Goal: Task Accomplishment & Management: Manage account settings

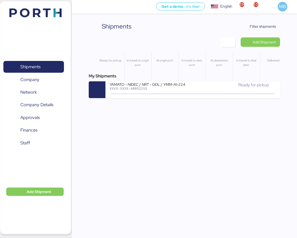
click at [267, 27] on span "Filter shipments" at bounding box center [263, 26] width 26 height 6
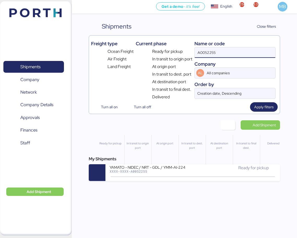
drag, startPoint x: 224, startPoint y: 56, endPoint x: 166, endPoint y: 56, distance: 57.7
click at [166, 56] on div "Freight type Ocean Freight Air Freight Land Freight Current phase Ready for pic…" at bounding box center [184, 69] width 187 height 62
type input "yamato"
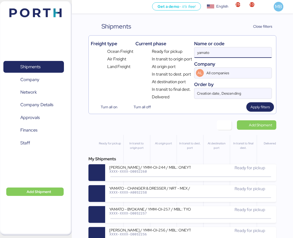
click at [202, 169] on div "Ready for pickup" at bounding box center [231, 167] width 81 height 6
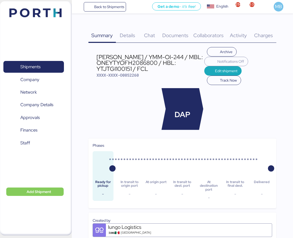
drag, startPoint x: 150, startPoint y: 69, endPoint x: 96, endPoint y: 55, distance: 55.0
click at [97, 55] on div "[PERSON_NAME] / YMM-OI-244 / MBL: ONEYTYOFH2086800 / HBL: YTJTGI100151 / FCL" at bounding box center [151, 62] width 108 height 17
copy div "[PERSON_NAME] / YMM-OI-244 / MBL: ONEYTYOFH2086800 / HBL: YTJTGI100151 / FCL"
click at [40, 64] on span "Shipments" at bounding box center [30, 67] width 20 height 8
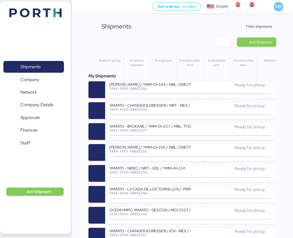
click at [172, 88] on div "XXXX-XXXX-O0052260" at bounding box center [149, 88] width 81 height 4
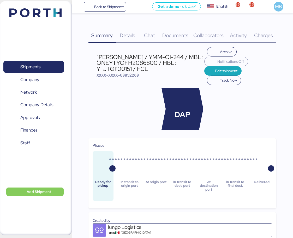
drag, startPoint x: 150, startPoint y: 68, endPoint x: 96, endPoint y: 59, distance: 54.9
click at [96, 59] on header "[PERSON_NAME] / YMM-OI-244 / MBL: ONEYTYOFH2086800 / HBL: YTJTGI100151 / FCL XX…" at bounding box center [183, 66] width 188 height 38
copy div "[PERSON_NAME] / YMM-OI-244 / MBL: ONEYTYOFH2086800 / HBL: YTJTGI100151 / FCL"
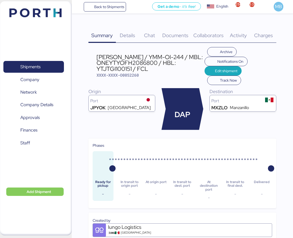
click at [43, 65] on span "Shipments" at bounding box center [33, 67] width 56 height 8
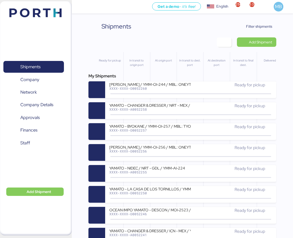
click at [268, 43] on span "Add Shipment" at bounding box center [260, 42] width 23 height 6
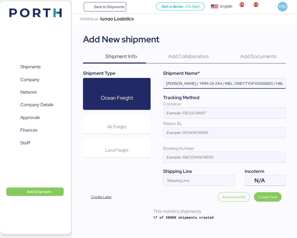
scroll to position [0, 39]
click at [268, 175] on div "N/A" at bounding box center [265, 180] width 20 height 10
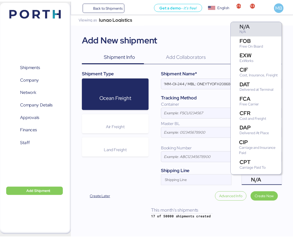
scroll to position [0, 0]
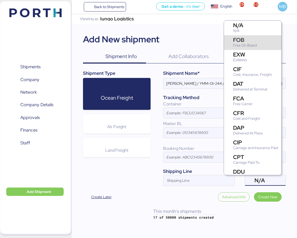
click at [260, 41] on div "FOB Free On Board" at bounding box center [253, 42] width 58 height 15
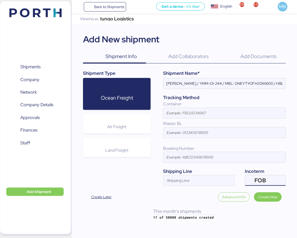
click at [254, 82] on input "[PERSON_NAME] / YMM-OI-244 / MBL: ONEYTYOFH2086800 / HBL: YTJTGI100151 / FCL" at bounding box center [224, 83] width 122 height 10
click at [255, 83] on input "[PERSON_NAME] / YMM-OI-244 / MBL: / HBL: YTJTGI100151 / FCL" at bounding box center [224, 83] width 122 height 10
click at [254, 83] on input "[PERSON_NAME] / YMM-OI-244 / MBL: / HBL: / FCL" at bounding box center [224, 83] width 122 height 10
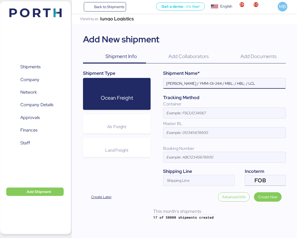
click at [180, 85] on input "[PERSON_NAME] / YMM-OI-244 / MBL: / HBL: / LCL" at bounding box center [224, 83] width 122 height 10
click at [276, 85] on input "YAMATO EXPO ZLO - YOK / YMM-OI-244 / MBL: / HBL: / LCL" at bounding box center [224, 83] width 122 height 10
click at [236, 80] on input "YAMATO EXPO ZLO - YOK / YMM-OI-244 / MBL: / HBL: / LCL" at bounding box center [224, 83] width 122 height 10
paste input "YMM-OE-015"
type input "YAMATO EXPO ZLO - YOK / YMM-OE-015 / MBL: / HBL: / LCL"
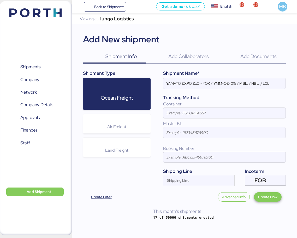
click at [273, 196] on span "Create Now" at bounding box center [267, 196] width 19 height 6
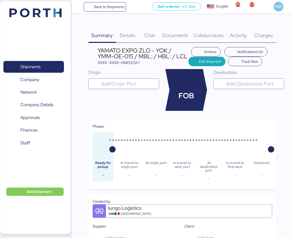
click at [128, 86] on input "search" at bounding box center [128, 83] width 57 height 6
click at [126, 82] on input "manzaillo" at bounding box center [128, 83] width 57 height 6
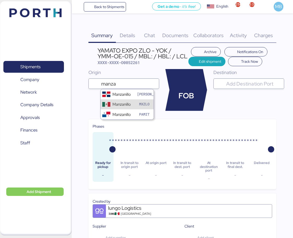
type input "manza"
click at [128, 103] on div "Manzanillo" at bounding box center [122, 104] width 18 height 6
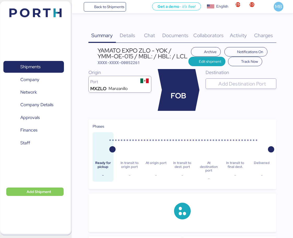
click at [231, 89] on div at bounding box center [245, 83] width 57 height 10
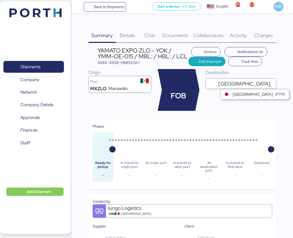
type input "[GEOGRAPHIC_DATA]"
click at [236, 93] on div "[GEOGRAPHIC_DATA]" at bounding box center [253, 94] width 40 height 6
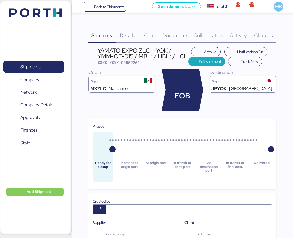
click at [131, 37] on span "Details" at bounding box center [127, 35] width 15 height 7
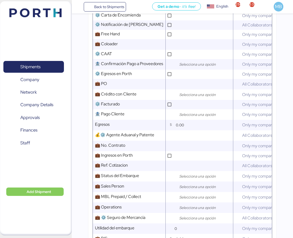
scroll to position [209, 0]
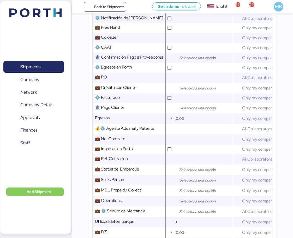
click at [188, 91] on input "search" at bounding box center [205, 88] width 55 height 6
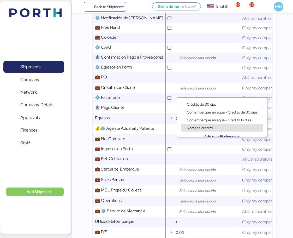
click at [183, 164] on input "text" at bounding box center [204, 159] width 58 height 10
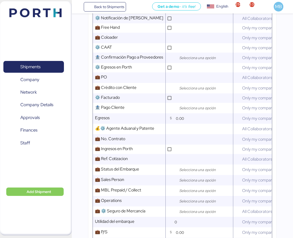
click at [192, 183] on input "search" at bounding box center [205, 180] width 55 height 6
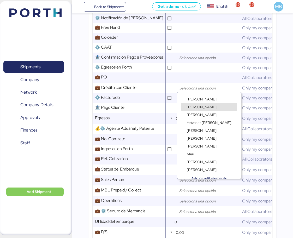
click at [208, 94] on div "[PERSON_NAME]" at bounding box center [209, 96] width 56 height 4
click at [207, 95] on div "[PERSON_NAME]" at bounding box center [209, 99] width 56 height 8
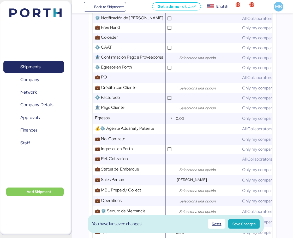
click at [193, 201] on div at bounding box center [204, 201] width 57 height 10
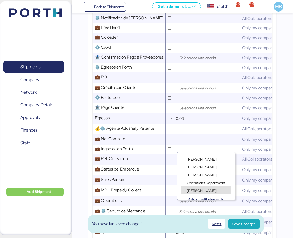
click at [204, 190] on span "[PERSON_NAME]" at bounding box center [202, 190] width 30 height 5
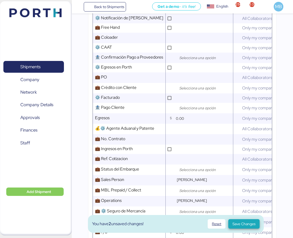
click at [243, 222] on span "Save Changes" at bounding box center [244, 223] width 23 height 6
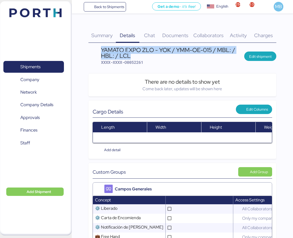
drag, startPoint x: 134, startPoint y: 57, endPoint x: 102, endPoint y: 47, distance: 33.0
click at [102, 47] on div "YAMATO EXPO ZLO - YOK / YMM-OE-015 / MBL: / HBL: / LCL" at bounding box center [172, 53] width 143 height 12
copy div "YAMATO EXPO ZLO - YOK / YMM-OE-015 / MBL: / HBL: / LCL"
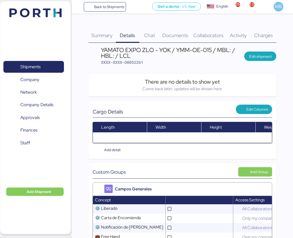
click at [138, 60] on span "XXXX-XXXX-O0052261" at bounding box center [122, 62] width 42 height 5
copy span "O0052261"
click at [141, 61] on span "XXXX-XXXX-O0052261" at bounding box center [122, 62] width 42 height 5
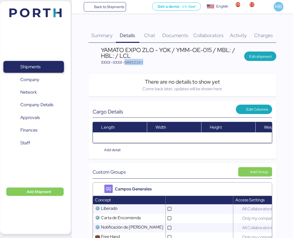
click at [46, 66] on span "Shipments" at bounding box center [33, 67] width 56 height 8
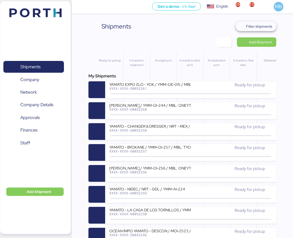
click at [257, 27] on span "Filter shipments" at bounding box center [259, 26] width 26 height 6
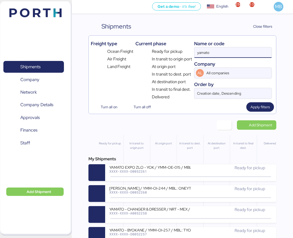
drag, startPoint x: 226, startPoint y: 52, endPoint x: 173, endPoint y: 52, distance: 52.7
click at [173, 52] on div "Freight type Ocean Freight Air Freight Land Freight Current phase Ready for pic…" at bounding box center [183, 69] width 184 height 62
paste input "A0052258"
type input "A0052258"
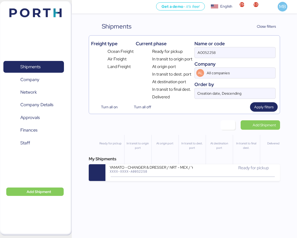
click at [180, 173] on div "XXXX-XXXX-A0052258" at bounding box center [151, 171] width 83 height 4
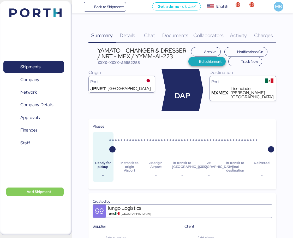
click at [210, 62] on span "Edit shipment" at bounding box center [210, 61] width 22 height 6
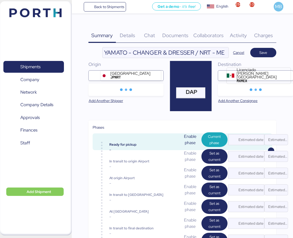
click at [210, 51] on input "YAMATO - CHANGER & DRESSER / NRT - MEX / YYMM-AI-223" at bounding box center [166, 52] width 126 height 10
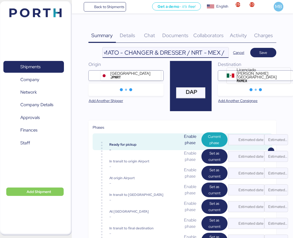
paste input "YMM-AI-255"
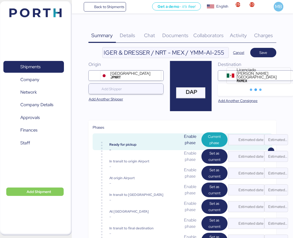
scroll to position [0, 0]
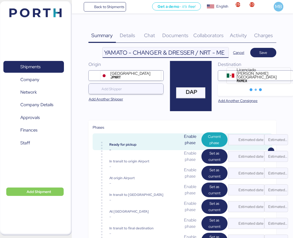
click at [187, 53] on input "YAMATO - CHANGER & DRESSER / NRT - MEX / YMM-AI-255" at bounding box center [166, 52] width 126 height 10
paste input "KOMATSU"
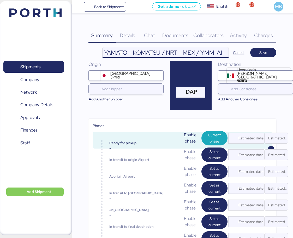
type input "YAMATO - KOMATSU / NRT - MEX / YMM-AI-255"
click at [272, 53] on span "Save" at bounding box center [264, 52] width 18 height 7
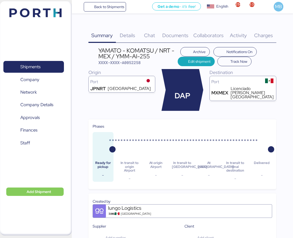
click at [131, 38] on span "Details" at bounding box center [127, 35] width 15 height 7
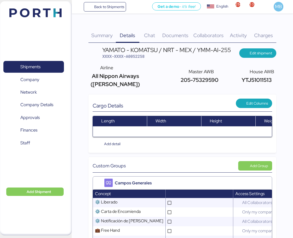
click at [261, 54] on span "Edit shipment" at bounding box center [261, 53] width 22 height 6
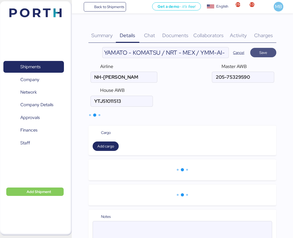
type input "All Nippon Airways ([PERSON_NAME])"
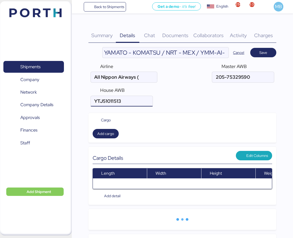
drag, startPoint x: 138, startPoint y: 99, endPoint x: 102, endPoint y: 98, distance: 36.1
click at [102, 98] on input "air" at bounding box center [122, 101] width 62 height 10
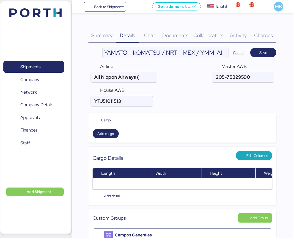
drag, startPoint x: 239, startPoint y: 77, endPoint x: 199, endPoint y: 76, distance: 39.4
click at [199, 76] on div "Airline All Nippon Airways ([PERSON_NAME]) Master AWB House AWB" at bounding box center [183, 85] width 188 height 48
paste input "205-75329645"
type input "205-75329645"
drag, startPoint x: 119, startPoint y: 100, endPoint x: 89, endPoint y: 97, distance: 29.9
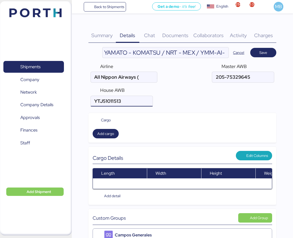
click at [89, 97] on div "Airline All Nippon Airways ([PERSON_NAME]) Master AWB House AWB" at bounding box center [183, 85] width 188 height 48
paste input "YTTJ21005361"
type input "YTTJ21005361"
click at [267, 51] on span "Save" at bounding box center [264, 52] width 8 height 6
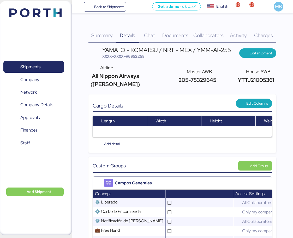
click at [178, 37] on span "Documents" at bounding box center [175, 35] width 26 height 7
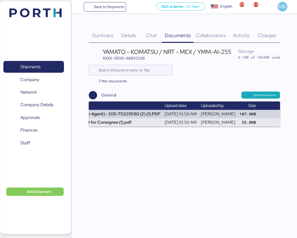
scroll to position [0, 48]
click at [275, 112] on span "button" at bounding box center [274, 114] width 9 height 6
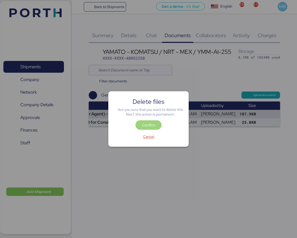
click at [152, 123] on span "Confirm" at bounding box center [148, 125] width 13 height 6
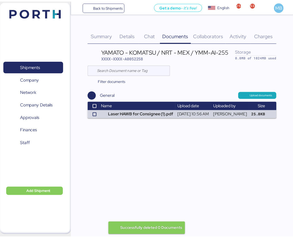
scroll to position [0, 17]
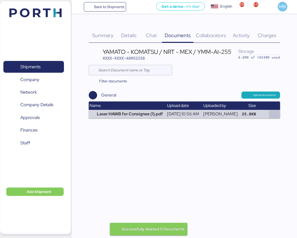
click at [275, 113] on span "button" at bounding box center [274, 114] width 9 height 6
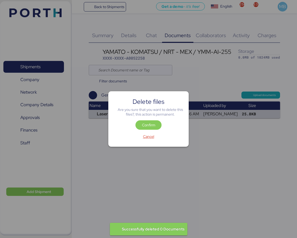
click at [154, 126] on span "Confirm" at bounding box center [148, 125] width 13 height 6
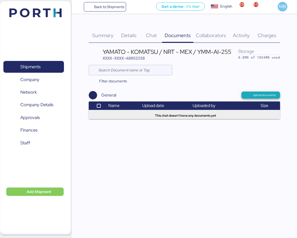
click at [262, 93] on span "Upload documents" at bounding box center [264, 95] width 23 height 5
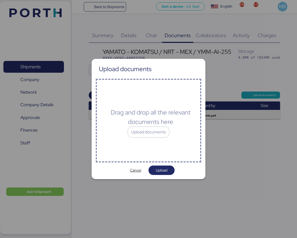
click at [150, 134] on div "Upload documents" at bounding box center [149, 131] width 42 height 11
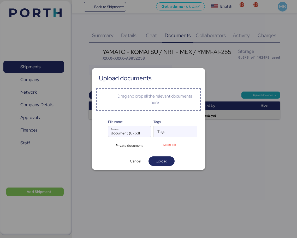
click at [168, 160] on span "Upload" at bounding box center [162, 160] width 18 height 7
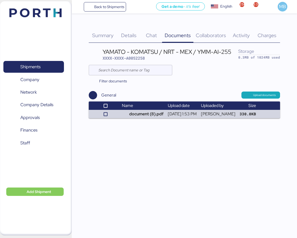
click at [132, 34] on span "Details" at bounding box center [128, 35] width 15 height 7
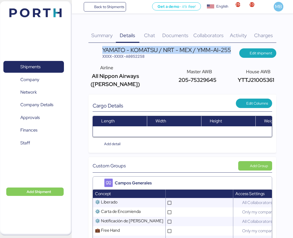
drag, startPoint x: 233, startPoint y: 51, endPoint x: 101, endPoint y: 50, distance: 131.6
click at [101, 50] on header "YAMATO - KOMATSU / NRT - MEX / YMM-AI-255 XXXX-XXXX-A0052258 Edit shipment" at bounding box center [183, 53] width 188 height 12
copy div "YAMATO - KOMATSU / NRT - MEX / YMM-AI-255"
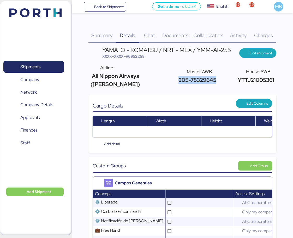
drag, startPoint x: 215, startPoint y: 76, endPoint x: 179, endPoint y: 76, distance: 36.6
click at [179, 76] on span "205-75329645" at bounding box center [196, 79] width 39 height 7
copy span "205-75329645"
click at [245, 77] on span "YTTJ21005361" at bounding box center [256, 79] width 38 height 7
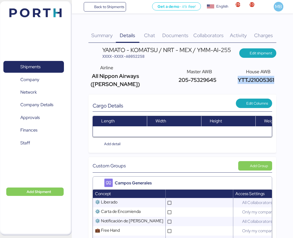
copy span "YTTJ21005361"
click at [144, 55] on span "XXXX-XXXX-A0052258" at bounding box center [123, 56] width 42 height 5
copy span "A0052258"
click at [177, 34] on span "Documents" at bounding box center [175, 35] width 26 height 7
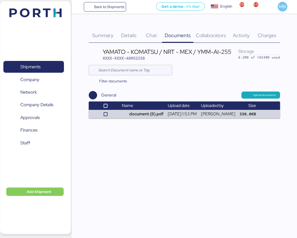
click at [44, 66] on span "Shipments" at bounding box center [33, 67] width 56 height 8
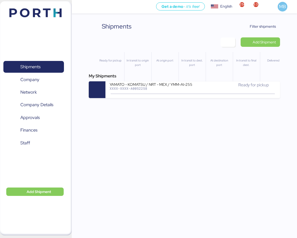
click at [262, 28] on span "Filter shipments" at bounding box center [263, 26] width 26 height 6
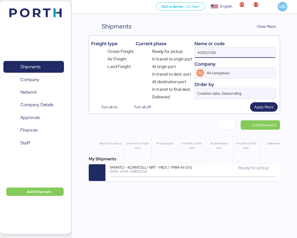
drag, startPoint x: 231, startPoint y: 53, endPoint x: 172, endPoint y: 50, distance: 58.6
click at [172, 50] on div "Freight type Ocean Freight Air Freight Land Freight Current phase Ready for pic…" at bounding box center [184, 69] width 187 height 62
type input "yamato"
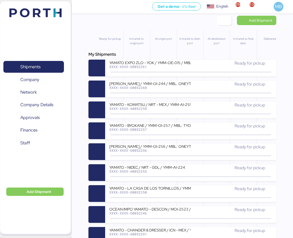
scroll to position [157, 0]
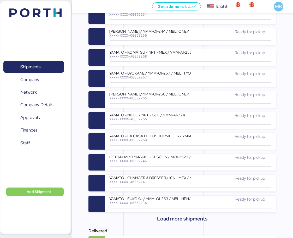
click at [185, 155] on div "OCEAN IMPO YAMATO - DESCON / MOI-2523 / MBL: NGTL7491425 - HBL: VARIOS / LCL" at bounding box center [149, 156] width 81 height 4
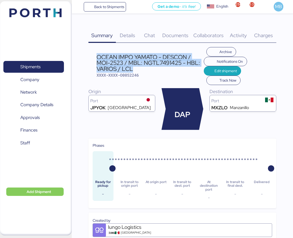
drag, startPoint x: 142, startPoint y: 70, endPoint x: 97, endPoint y: 57, distance: 46.4
click at [97, 57] on div "OCEAN IMPO YAMATO - DESCON / MOI-2523 / MBL: NGTL7491425 - HBL: VARIOS / LCL" at bounding box center [150, 62] width 107 height 17
copy div "OCEAN IMPO YAMATO - DESCON / MOI-2523 / MBL: NGTL7491425 - HBL: VARIOS / LCL"
click at [40, 67] on span "Shipments" at bounding box center [30, 67] width 20 height 8
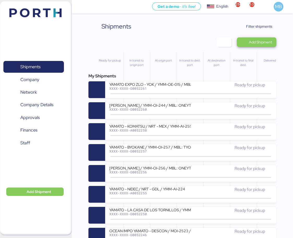
click at [265, 44] on span "Add Shipment" at bounding box center [260, 42] width 23 height 6
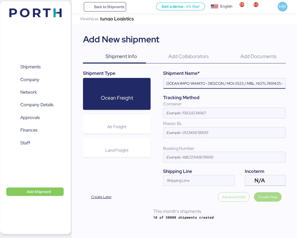
scroll to position [0, 34]
type input "OCEAN IMPO YAMATO - DESCON / MOI-2523 / MBL: NGTL7491425 - HBL: VARIOS / LCL"
click at [259, 180] on span "N/A" at bounding box center [260, 180] width 10 height 5
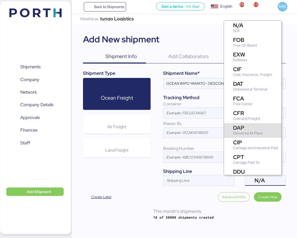
click at [251, 127] on div "DAP" at bounding box center [248, 127] width 30 height 5
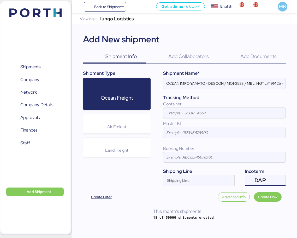
click at [180, 182] on input "Shipping Line" at bounding box center [194, 182] width 62 height 6
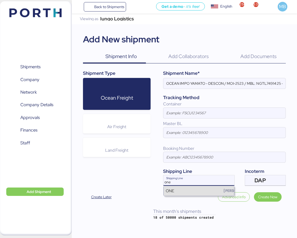
type input "one"
click at [191, 190] on div "ONE [PERSON_NAME]" at bounding box center [199, 191] width 70 height 10
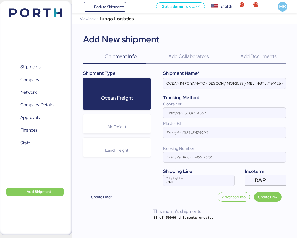
click at [193, 115] on input at bounding box center [224, 113] width 122 height 10
paste input "FSCU5756788"
type input "FSCU5756788"
click at [244, 79] on input "OCEAN IMPO YAMATO - DESCON / MOI-2523 / MBL: NGTL7491425 - HBL: VARIOS / LCL" at bounding box center [224, 83] width 122 height 10
paste input "MOI-2524"
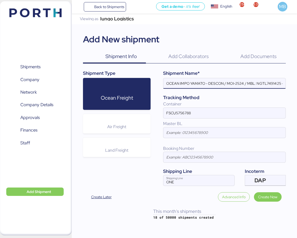
click at [261, 83] on input "OCEAN IMPO YAMATO - DESCON / MOI-2524 / MBL: NGTL7491425 - HBL: VARIOS / LCL" at bounding box center [224, 83] width 122 height 10
paste input "ONEYTYOFJ0671600"
click at [278, 82] on input "OCEAN IMPO YAMATO - DESCON / MOI-2524 / MBL: ONEYTYOFJ0671600 - HBL: VARIOS / L…" at bounding box center [224, 83] width 122 height 10
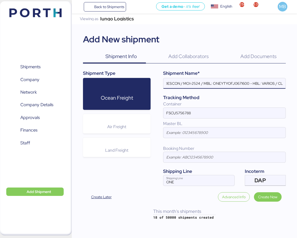
scroll to position [0, 45]
type input "OCEAN IMPO YAMATO - DESCON / MOI-2524 / MBL: ONEYTYOFJ0671600 - HBL: VARIOS / F…"
click at [271, 196] on span "Create Now" at bounding box center [267, 196] width 19 height 6
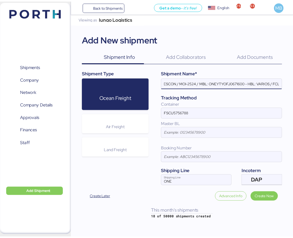
scroll to position [0, 0]
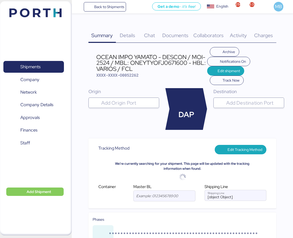
click at [124, 100] on input "search" at bounding box center [128, 102] width 57 height 6
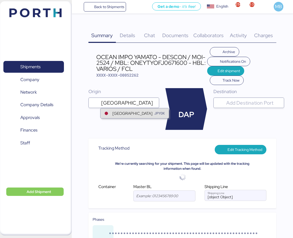
type input "[GEOGRAPHIC_DATA]"
click at [129, 114] on div "[GEOGRAPHIC_DATA]" at bounding box center [133, 113] width 40 height 6
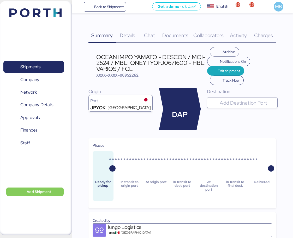
click at [240, 100] on input "search" at bounding box center [247, 102] width 57 height 6
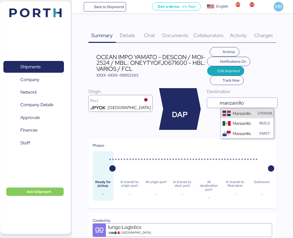
type input "manzanillo"
click at [260, 123] on div "MXZLO" at bounding box center [264, 122] width 14 height 5
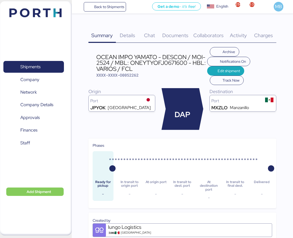
click at [129, 36] on span "Details" at bounding box center [127, 35] width 15 height 7
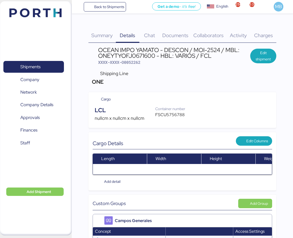
click at [176, 35] on span "Documents" at bounding box center [175, 35] width 26 height 7
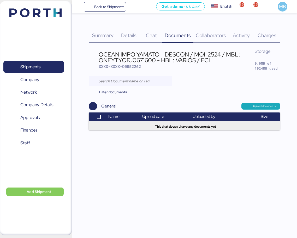
click at [257, 104] on span "Upload documents" at bounding box center [264, 106] width 23 height 5
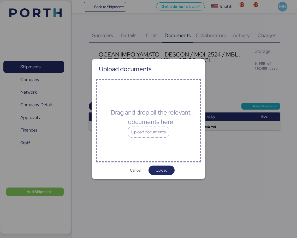
click at [139, 135] on div "Upload documents" at bounding box center [149, 131] width 42 height 11
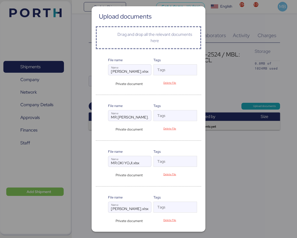
scroll to position [151, 0]
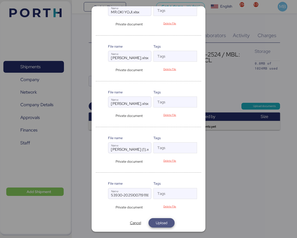
click at [159, 219] on span "Upload" at bounding box center [162, 222] width 18 height 7
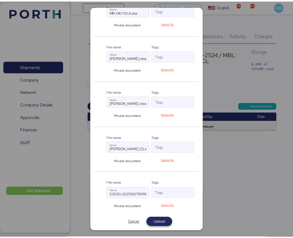
scroll to position [0, 0]
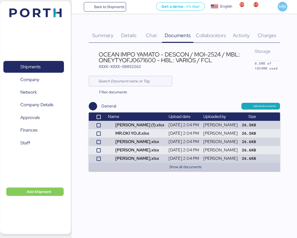
click at [123, 58] on div "OCEAN IMPO YAMATO - DESCON / MOI-2524 / MBL: ONEYTYOFJ0671600 - HBL: VARIOS / F…" at bounding box center [177, 57] width 156 height 12
copy div "ONEYTYOFJ0671600"
click at [130, 36] on span "Details" at bounding box center [128, 35] width 15 height 7
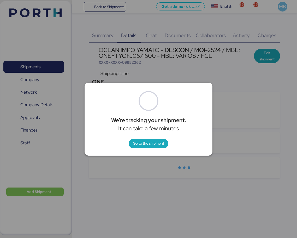
click at [154, 143] on span "Go to the shipment" at bounding box center [148, 143] width 31 height 6
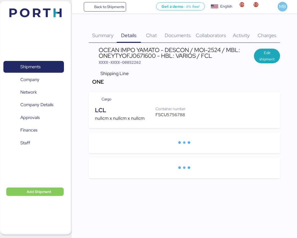
click at [264, 56] on span "Edit shipment" at bounding box center [267, 56] width 18 height 13
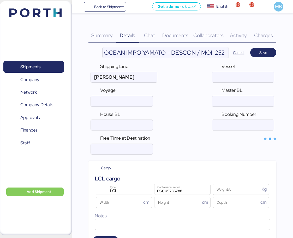
type input "ONE"
click at [238, 97] on input "ocean" at bounding box center [243, 101] width 62 height 10
paste input "ONEYTYOFJ0671600"
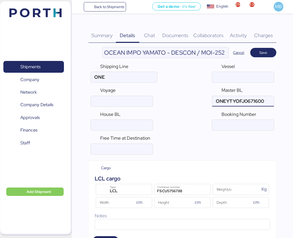
type input "ONEYTYOFJ0671600"
click at [125, 191] on div "LCL" at bounding box center [125, 190] width 36 height 7
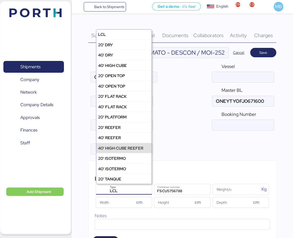
click at [137, 147] on div "40' HIGH CUBE REEFER" at bounding box center [120, 148] width 45 height 6
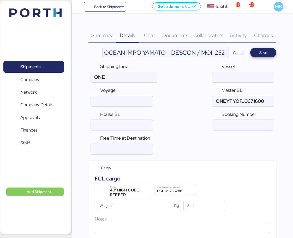
click at [266, 51] on span "Save" at bounding box center [264, 52] width 8 height 6
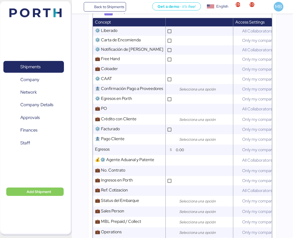
scroll to position [261, 0]
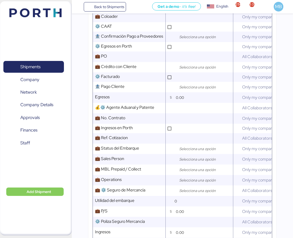
click at [186, 152] on input "search" at bounding box center [205, 148] width 55 height 6
click at [175, 162] on div at bounding box center [172, 159] width 8 height 10
click at [183, 162] on input "search" at bounding box center [205, 159] width 55 height 6
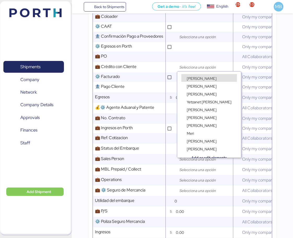
click at [202, 79] on span "[PERSON_NAME]" at bounding box center [202, 78] width 30 height 5
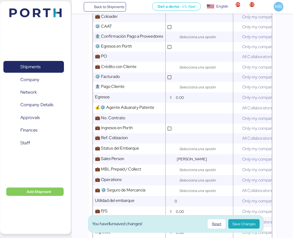
click at [204, 175] on div at bounding box center [204, 169] width 57 height 10
click at [176, 185] on div at bounding box center [172, 180] width 8 height 10
click at [181, 182] on input "search" at bounding box center [205, 180] width 55 height 6
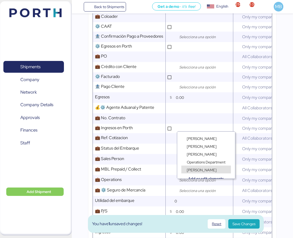
click at [204, 169] on span "[PERSON_NAME]" at bounding box center [202, 169] width 30 height 5
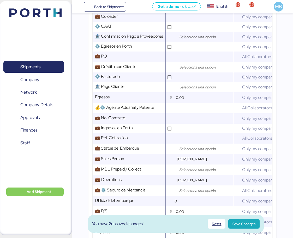
click at [240, 226] on span "Save Changes" at bounding box center [244, 223] width 23 height 6
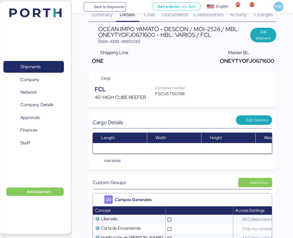
scroll to position [0, 0]
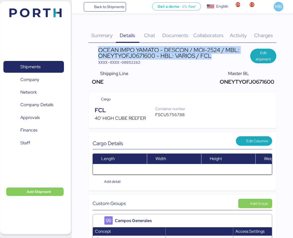
drag, startPoint x: 213, startPoint y: 55, endPoint x: 99, endPoint y: 49, distance: 114.5
click at [99, 49] on div "OCEAN IMPO YAMATO - DESCON / MOI-2524 / MBL: ONEYTYOFJ0671600 - HBL: VARIOS / F…" at bounding box center [174, 53] width 152 height 12
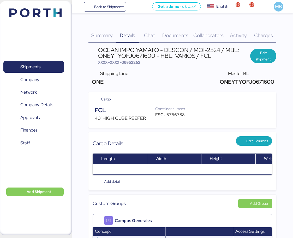
click at [164, 113] on div "FSCU5756788" at bounding box center [173, 114] width 36 height 6
click at [132, 62] on span "XXXX-XXXX-O0052262" at bounding box center [119, 62] width 42 height 5
click at [134, 62] on span "XXXX-XXXX-O0052262" at bounding box center [119, 62] width 42 height 5
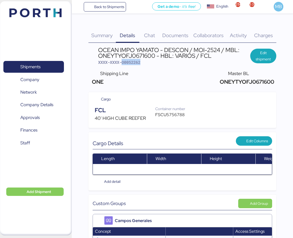
click at [134, 62] on span "XXXX-XXXX-O0052262" at bounding box center [119, 62] width 42 height 5
click at [39, 64] on span "Shipments" at bounding box center [30, 67] width 20 height 8
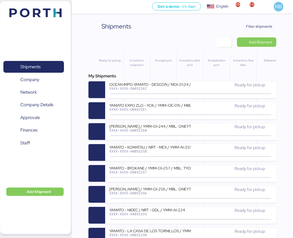
scroll to position [52, 0]
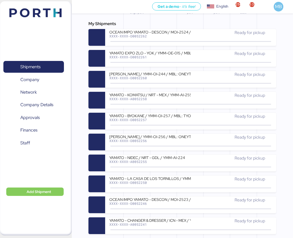
click at [178, 178] on div "YAMATO - LA CASA DE LOS TORNILLOS / YMM-OI-255 / MBL: CLVHMZL25004469 / HBL: YL…" at bounding box center [149, 178] width 81 height 4
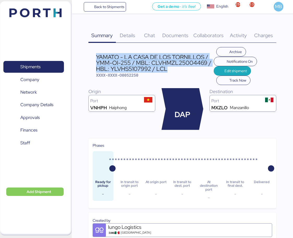
drag, startPoint x: 173, startPoint y: 69, endPoint x: 97, endPoint y: 54, distance: 77.4
click at [97, 54] on div "YAMATO - LA CASA DE LOS TORNILLOS / YMM-OI-255 / MBL: CLVHMZL25004469 / HBL: YL…" at bounding box center [155, 62] width 118 height 17
click at [50, 63] on span "Shipments" at bounding box center [33, 67] width 56 height 8
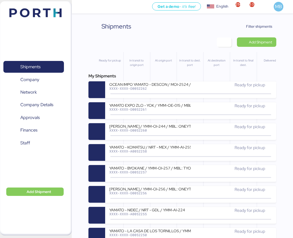
click at [263, 40] on span "Add Shipment" at bounding box center [260, 42] width 23 height 6
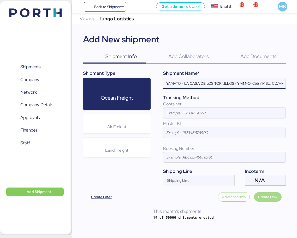
scroll to position [0, 75]
type input "YAMATO - LA CASA DE LOS TORNILLOS / YMM-OI-255 / MBL: CLVHMZL25004469 / HBL: YL…"
click at [264, 173] on div "Incoterm" at bounding box center [265, 171] width 41 height 7
click at [263, 179] on span "N/A" at bounding box center [260, 180] width 10 height 5
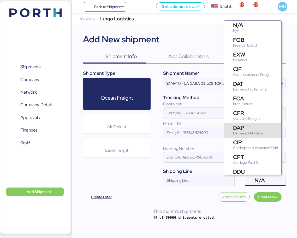
click at [254, 127] on div "DAP" at bounding box center [248, 127] width 30 height 5
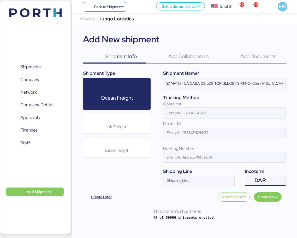
click at [191, 119] on div at bounding box center [224, 120] width 122 height 5
click at [191, 118] on input at bounding box center [224, 113] width 122 height 10
click at [193, 114] on input at bounding box center [224, 113] width 122 height 10
paste input "SEGU9929454"
type input "SEGU9929454"
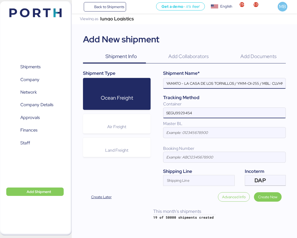
click at [234, 82] on input "YAMATO - LA CASA DE LOS TORNILLOS / YMM-OI-255 / MBL: CLVHMZL25004469 / HBL: YL…" at bounding box center [224, 83] width 122 height 10
paste input "FUKOKU"
click at [224, 83] on input "YAMATO - FUKOKU / YMM-OI-255 / MBL: CLVHMZL25004469 / HBL: YLVHS5107992 / LCL" at bounding box center [224, 83] width 122 height 10
paste input "YMM-OI-258"
click at [260, 83] on input "YAMATO - FUKOKU / YMM-OI-258 / MBL: CLVHMZL25004469 / HBL: YLVHS5107992 / LCL" at bounding box center [224, 83] width 122 height 10
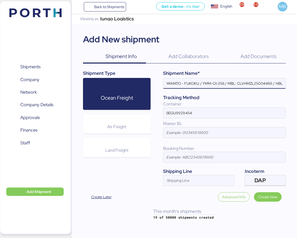
click at [260, 83] on input "YAMATO - FUKOKU / YMM-OI-258 / MBL: CLVHMZL25004469 / HBL: YLVHS5107992 / LCL" at bounding box center [224, 83] width 122 height 10
paste input "CC1JKTMZO251081"
click at [253, 84] on input "YAMATO - FUKOKU / YMM-OI-258 / MBL: CC1JKTMZO251081 / HBL: YLVHS5107992 / LCL" at bounding box center [224, 83] width 122 height 10
click at [263, 85] on input "YAMATO - FUKOKU / YMM-OI-258 / MBL: CC1JKTMZO251081 / HBL: YLVHS5107992 / LCL" at bounding box center [224, 83] width 122 height 10
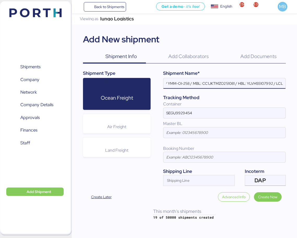
click at [263, 85] on input "YAMATO - FUKOKU / YMM-OI-258 / MBL: CC1JKTMZO251081 / HBL: YLVHS5107992 / LCL" at bounding box center [224, 83] width 122 height 10
paste input "YIFFW0181795"
type input "YAMATO - FUKOKU / YMM-OI-258 / MBL: CC1JKTMZO251081 / HBL: YIFFW0181795 / LCL"
click at [269, 197] on span "Create Now" at bounding box center [267, 196] width 19 height 6
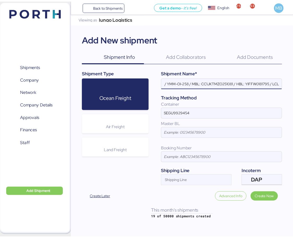
scroll to position [0, 0]
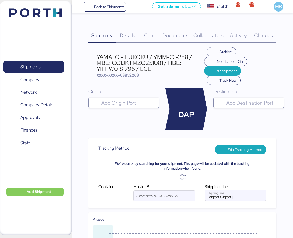
click at [229, 102] on input "search" at bounding box center [253, 102] width 57 height 6
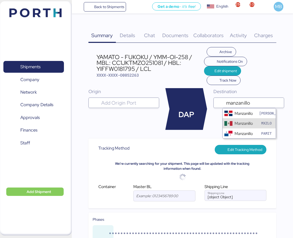
type input "manzanillo"
click at [248, 123] on div "Manzanillo" at bounding box center [244, 123] width 18 height 6
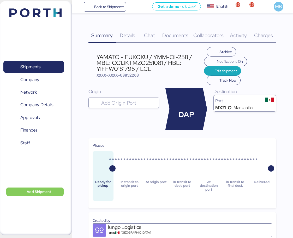
click at [132, 36] on span "Details" at bounding box center [127, 35] width 15 height 7
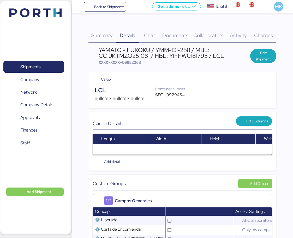
click at [166, 33] on span "Documents" at bounding box center [175, 35] width 26 height 7
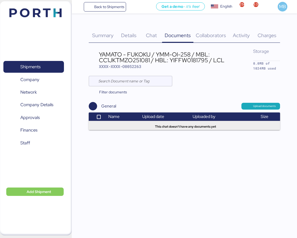
click at [259, 103] on span "Upload documents" at bounding box center [260, 106] width 39 height 7
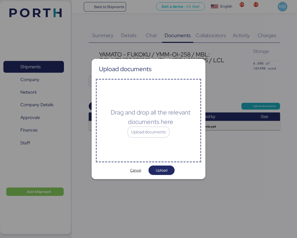
click at [153, 133] on div "Upload documents" at bounding box center [149, 131] width 42 height 11
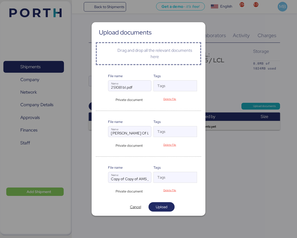
click at [168, 206] on span "Upload" at bounding box center [162, 206] width 18 height 7
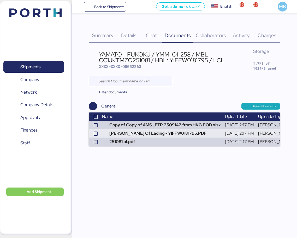
click at [128, 36] on span "Details" at bounding box center [128, 35] width 15 height 7
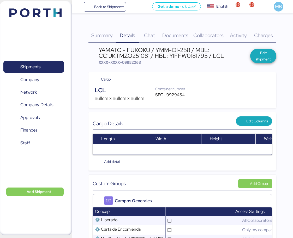
click at [264, 54] on span "Edit shipment" at bounding box center [264, 56] width 18 height 13
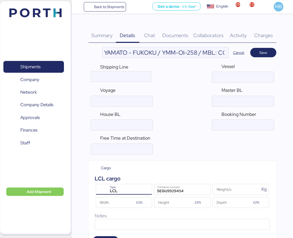
click at [133, 187] on div "LCL" at bounding box center [125, 190] width 36 height 7
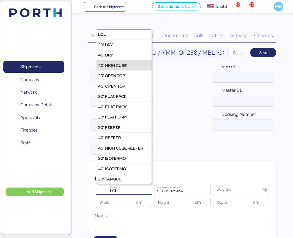
click at [129, 66] on div "40' HIGH CUBE" at bounding box center [123, 65] width 55 height 10
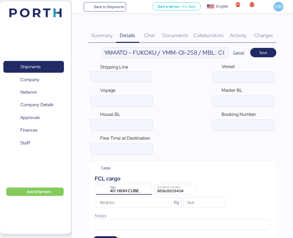
click at [222, 53] on input "YAMATO - FUKOKU / YMM-OI-258 / MBL: CC1JKTMZO251081 / HBL: YIFFW0181795 / LCL" at bounding box center [166, 52] width 126 height 10
click at [243, 100] on input "ocean" at bounding box center [243, 101] width 62 height 10
paste input "CC1JKTMZO251081"
type input "CC1JKTMZO251081"
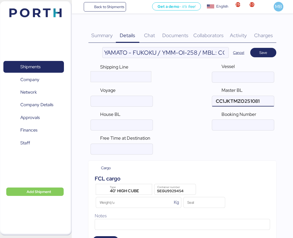
click at [181, 54] on input "YAMATO - FUKOKU / YMM-OI-258 / MBL: CC1JKTMZO251081 / HBL: YIFFW0181795 / LCL" at bounding box center [166, 52] width 126 height 10
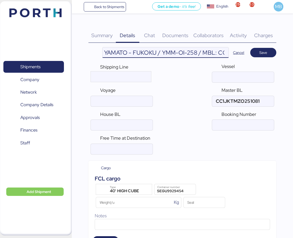
scroll to position [0, 121]
click at [180, 52] on input "YAMATO - FUKOKU / YMM-OI-258 / MBL: CC1JKTMZO251081 / HBL: YIFFW0181795 / LCL" at bounding box center [166, 52] width 126 height 10
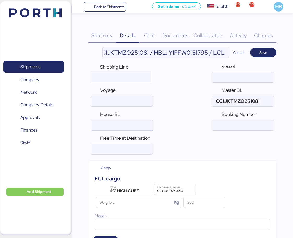
click at [132, 124] on input "ocean" at bounding box center [122, 125] width 62 height 10
paste input "YIFFW0181795"
type input "YIFFW0181795"
click at [260, 52] on span "Save" at bounding box center [264, 52] width 8 height 6
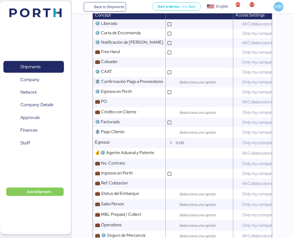
scroll to position [261, 0]
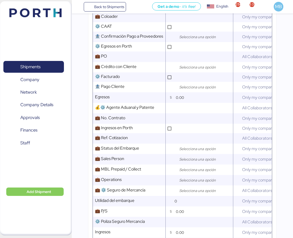
click at [193, 158] on div at bounding box center [204, 159] width 57 height 10
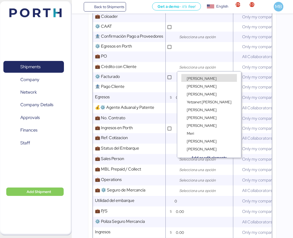
click at [206, 79] on span "[PERSON_NAME]" at bounding box center [202, 78] width 30 height 5
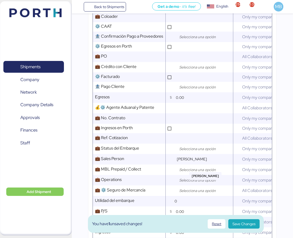
click at [202, 161] on div "[PERSON_NAME]" at bounding box center [204, 159] width 57 height 10
click at [196, 183] on input "search" at bounding box center [205, 180] width 55 height 6
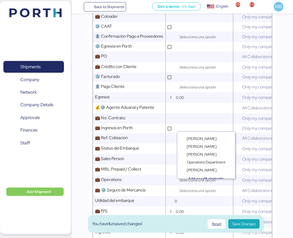
click at [203, 167] on span "[PERSON_NAME]" at bounding box center [202, 169] width 30 height 5
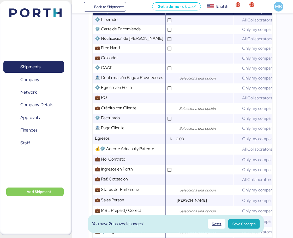
scroll to position [209, 0]
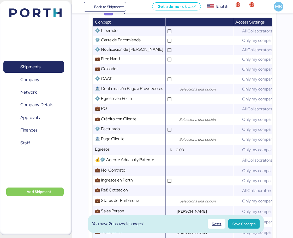
click at [251, 224] on span "Save Changes" at bounding box center [244, 223] width 23 height 6
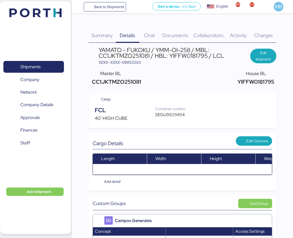
click at [174, 33] on span "Documents" at bounding box center [175, 35] width 26 height 7
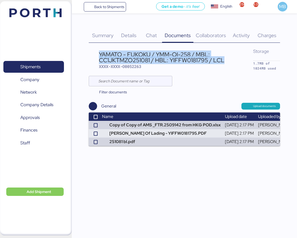
drag, startPoint x: 227, startPoint y: 60, endPoint x: 99, endPoint y: 52, distance: 127.9
click at [99, 52] on div "YAMATO - FUKOKU / YMM-OI-258 / MBL: CC1JKTMZO251081 / HBL: YIFFW0181795 / LCL" at bounding box center [176, 57] width 154 height 12
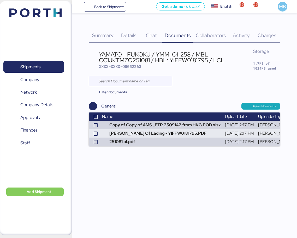
click at [134, 66] on span "XXXX-XXXX-O0052263" at bounding box center [120, 66] width 42 height 5
click at [134, 37] on span "Details" at bounding box center [128, 35] width 15 height 7
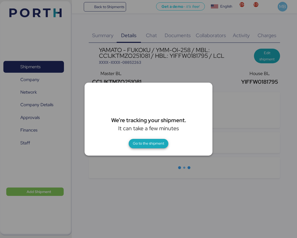
click at [145, 142] on span "Go to the shipment" at bounding box center [148, 143] width 31 height 6
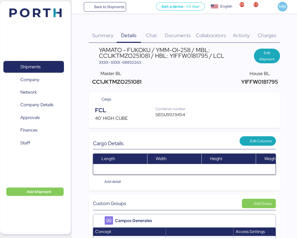
click at [168, 113] on div "SEGU9929454" at bounding box center [174, 114] width 36 height 6
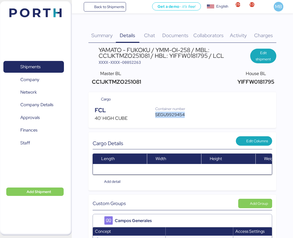
click at [168, 113] on div "SEGU9929454" at bounding box center [173, 114] width 36 height 6
click at [137, 63] on span "XXXX-XXXX-O0052263" at bounding box center [120, 62] width 42 height 5
click at [181, 41] on div "Documents 0" at bounding box center [175, 32] width 31 height 21
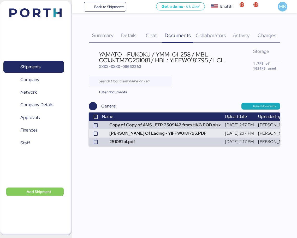
click at [110, 40] on div "Summary 0" at bounding box center [103, 32] width 28 height 21
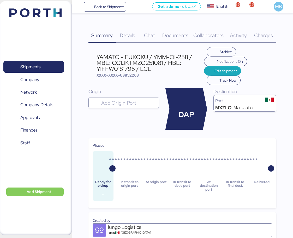
click at [131, 75] on span "XXXX-XXXX-O0052263" at bounding box center [118, 74] width 42 height 5
